Goal: Information Seeking & Learning: Learn about a topic

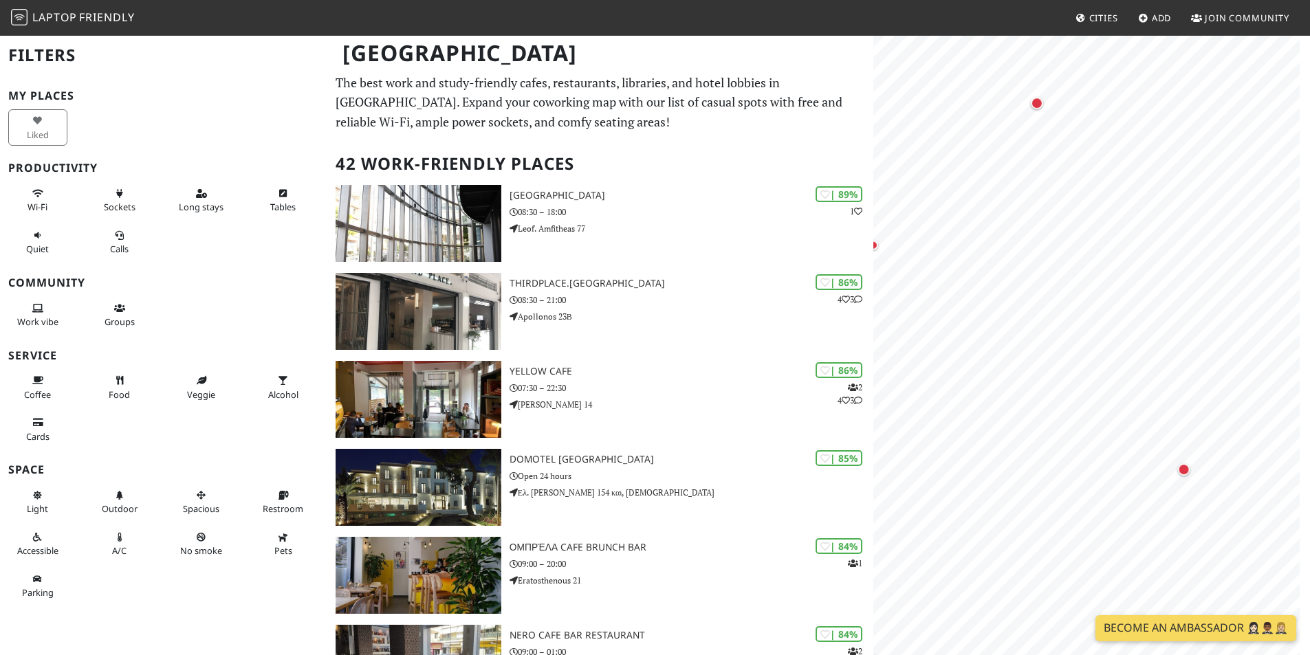
click at [1100, 629] on body "Laptop Friendly Cities Add Join Community [GEOGRAPHIC_DATA] Filters My Places L…" at bounding box center [655, 327] width 1310 height 655
click at [1071, 617] on body "Laptop Friendly Cities Add Join Community [GEOGRAPHIC_DATA] Filters My Places L…" at bounding box center [655, 327] width 1310 height 655
click at [196, 197] on icon at bounding box center [201, 194] width 11 height 9
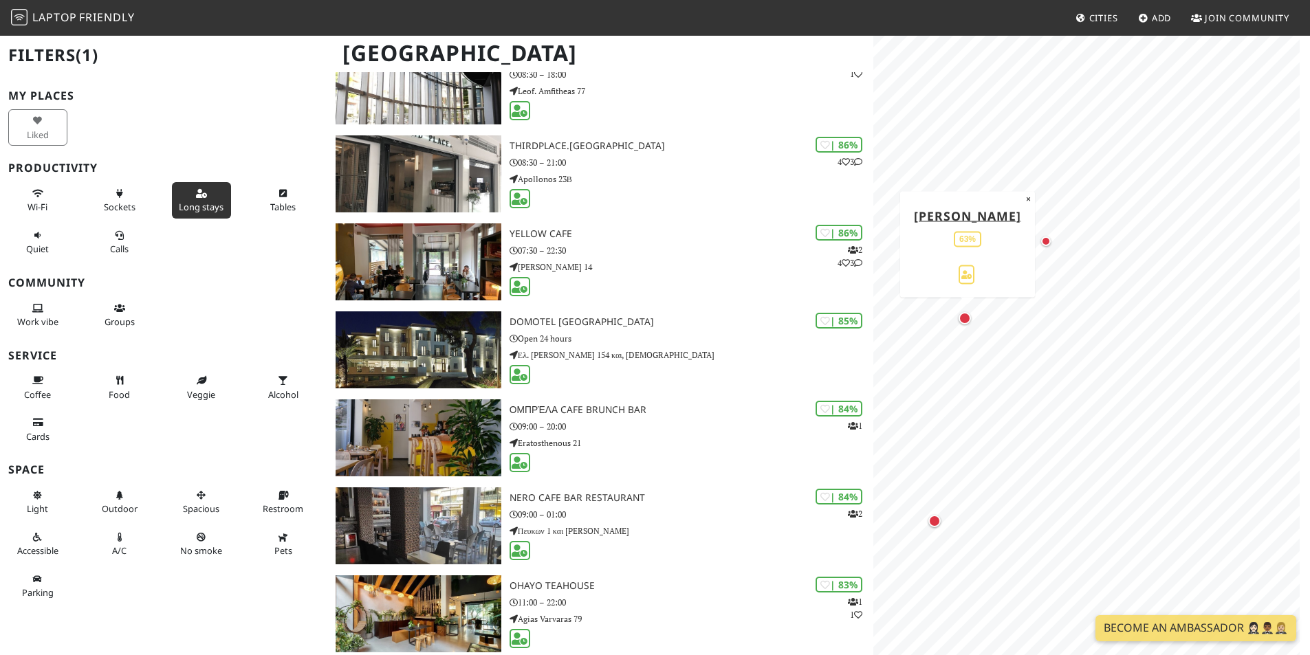
click at [966, 320] on div "Map marker" at bounding box center [965, 318] width 12 height 12
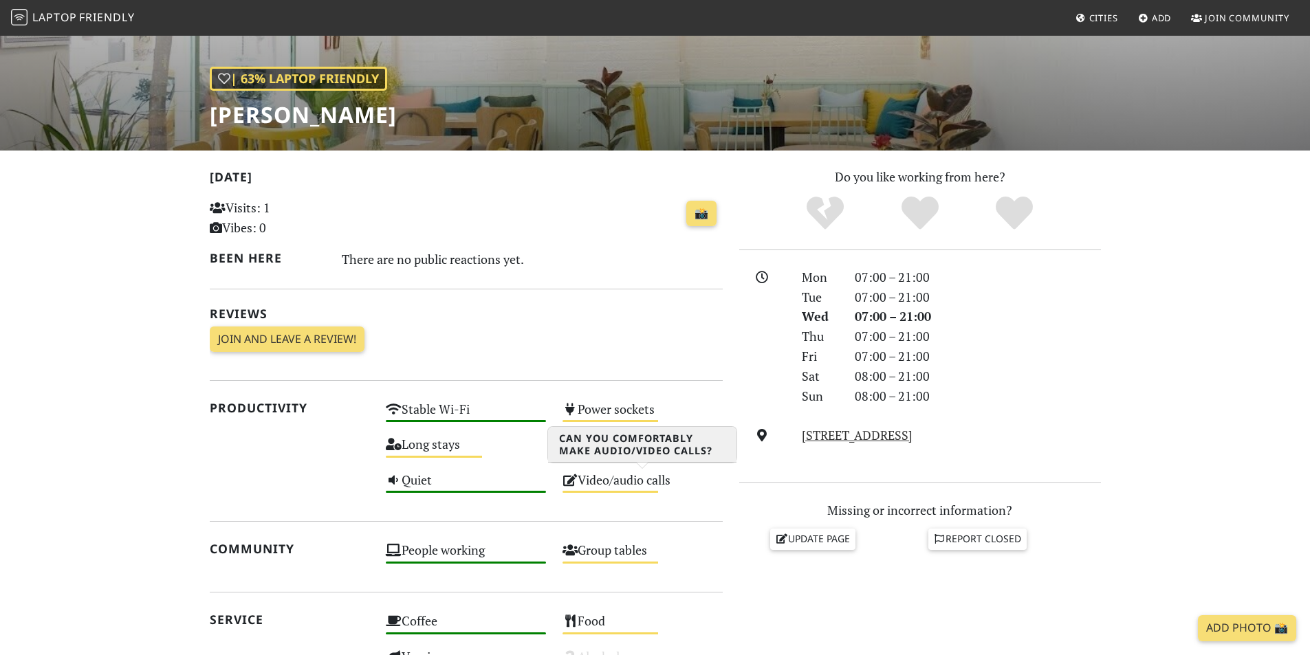
scroll to position [206, 0]
